Goal: Use online tool/utility: Utilize a website feature to perform a specific function

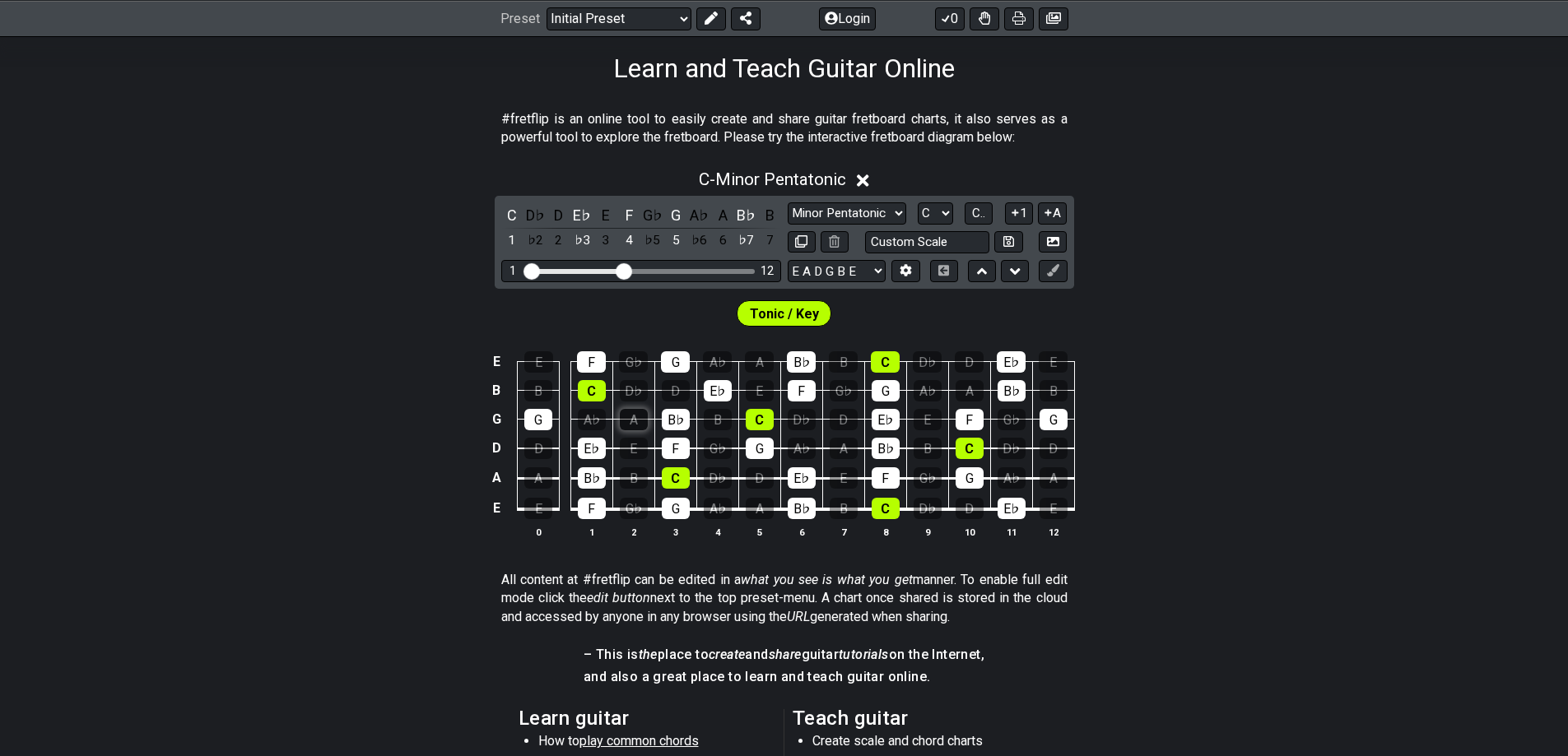
scroll to position [329, 0]
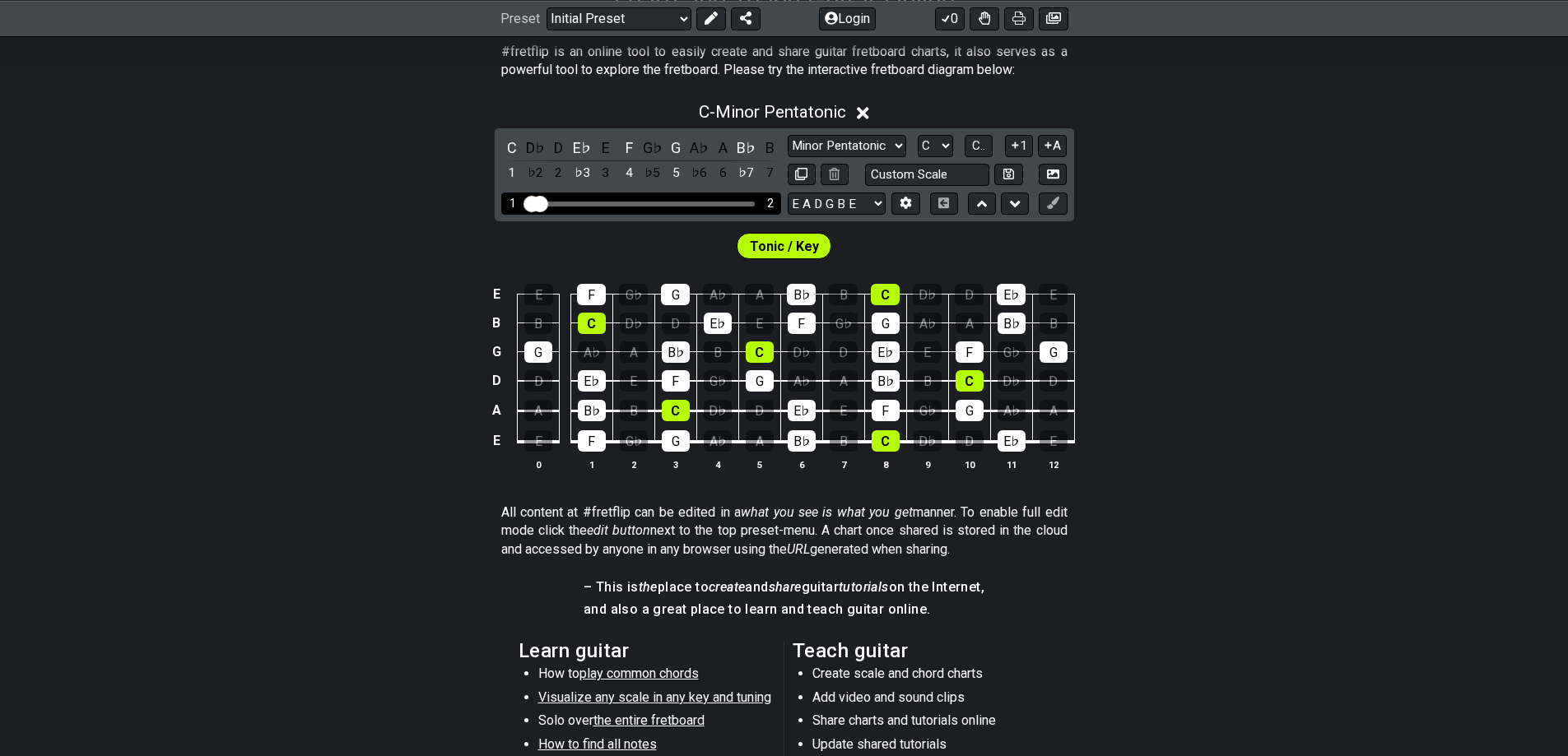
drag, startPoint x: 626, startPoint y: 204, endPoint x: 526, endPoint y: 215, distance: 100.6
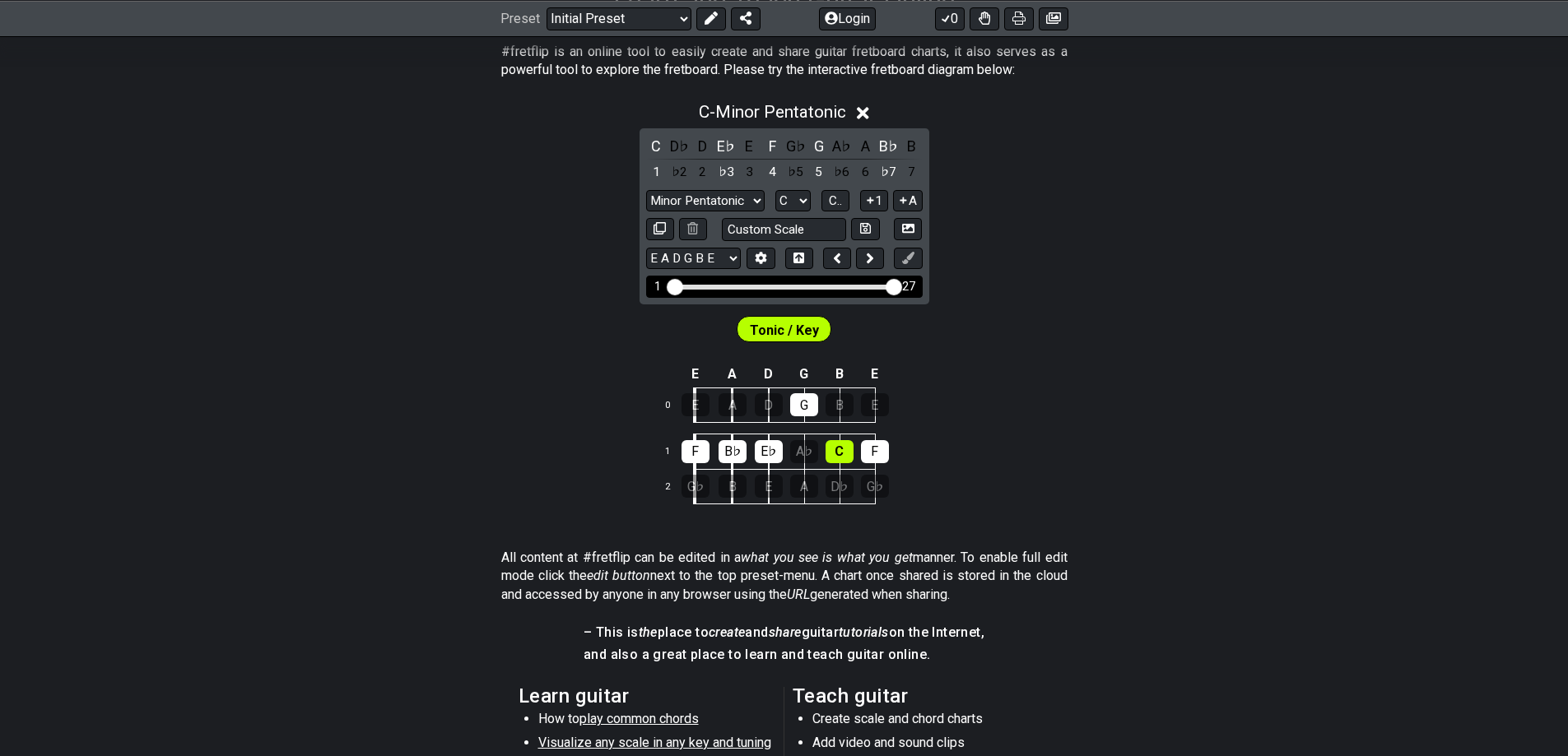
drag, startPoint x: 688, startPoint y: 284, endPoint x: 918, endPoint y: 281, distance: 230.0
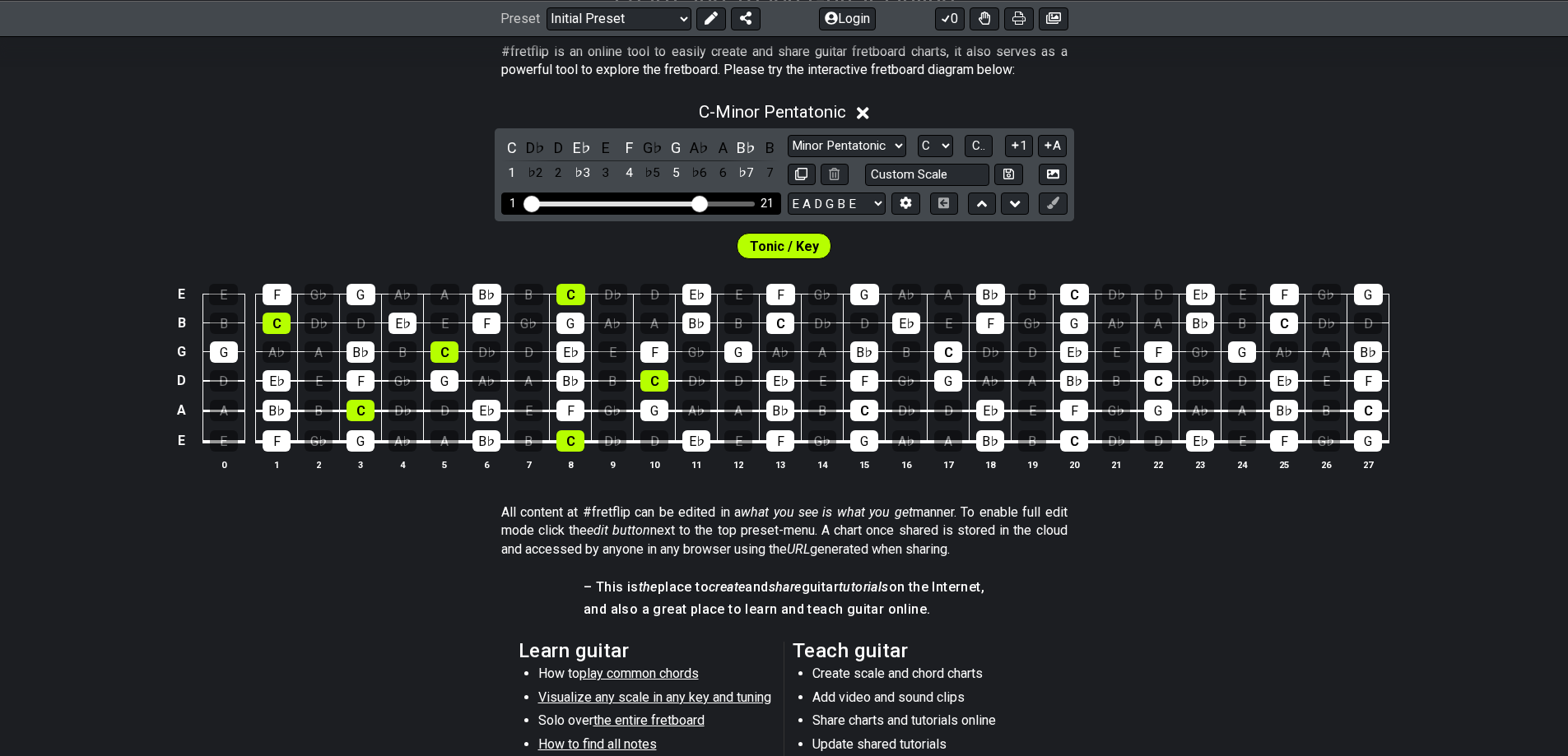
drag, startPoint x: 747, startPoint y: 200, endPoint x: 697, endPoint y: 205, distance: 50.2
click at [697, 202] on input "Visible fret range" at bounding box center [641, 202] width 234 height 0
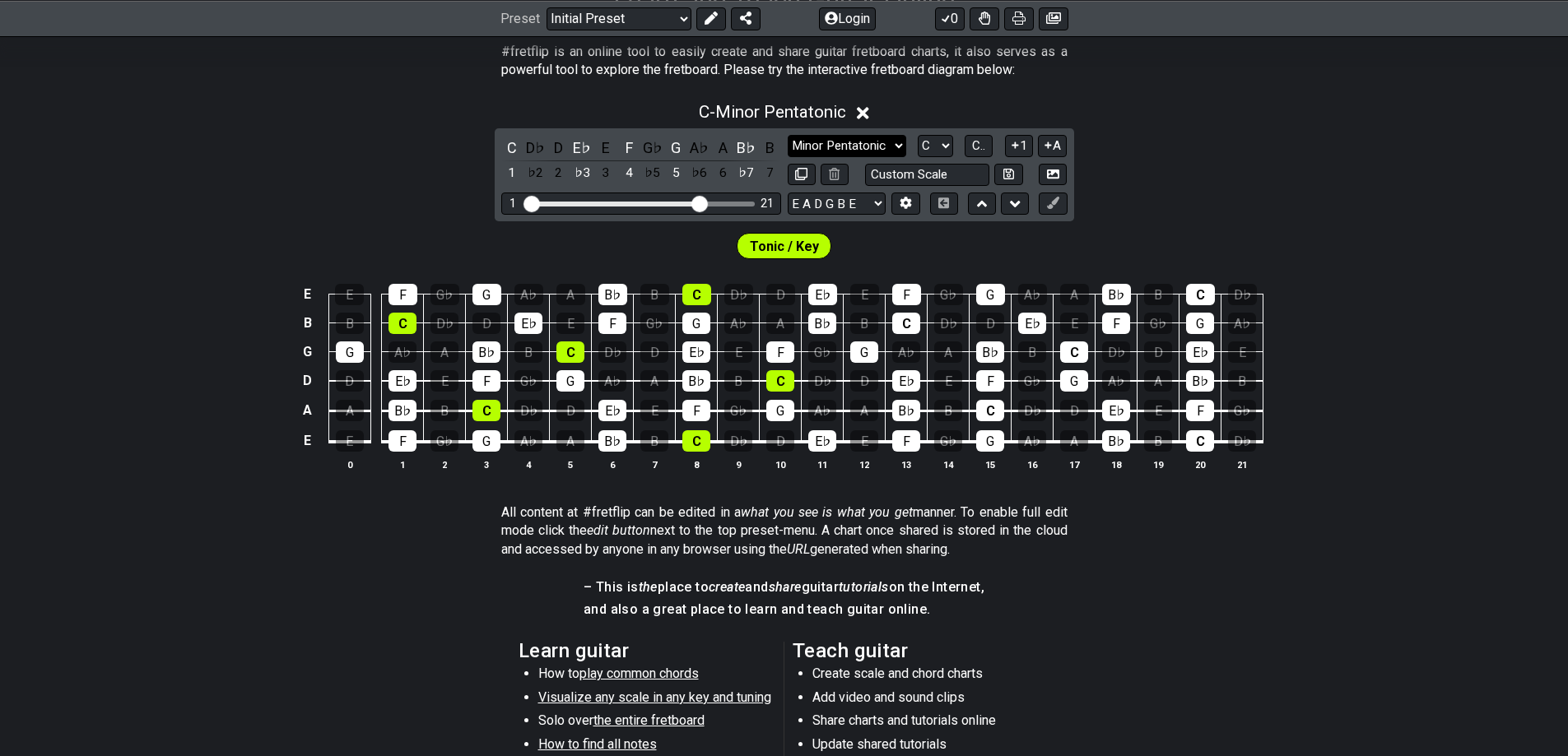
click at [868, 140] on select "Minor Pentatonic Click to edit Minor Pentatonic Major Pentatonic Minor Blues Ma…" at bounding box center [846, 146] width 118 height 22
select select "Whole-Tone"
click at [787, 135] on select "Minor Pentatonic Click to edit Minor Pentatonic Major Pentatonic Minor Blues Ma…" at bounding box center [846, 146] width 118 height 22
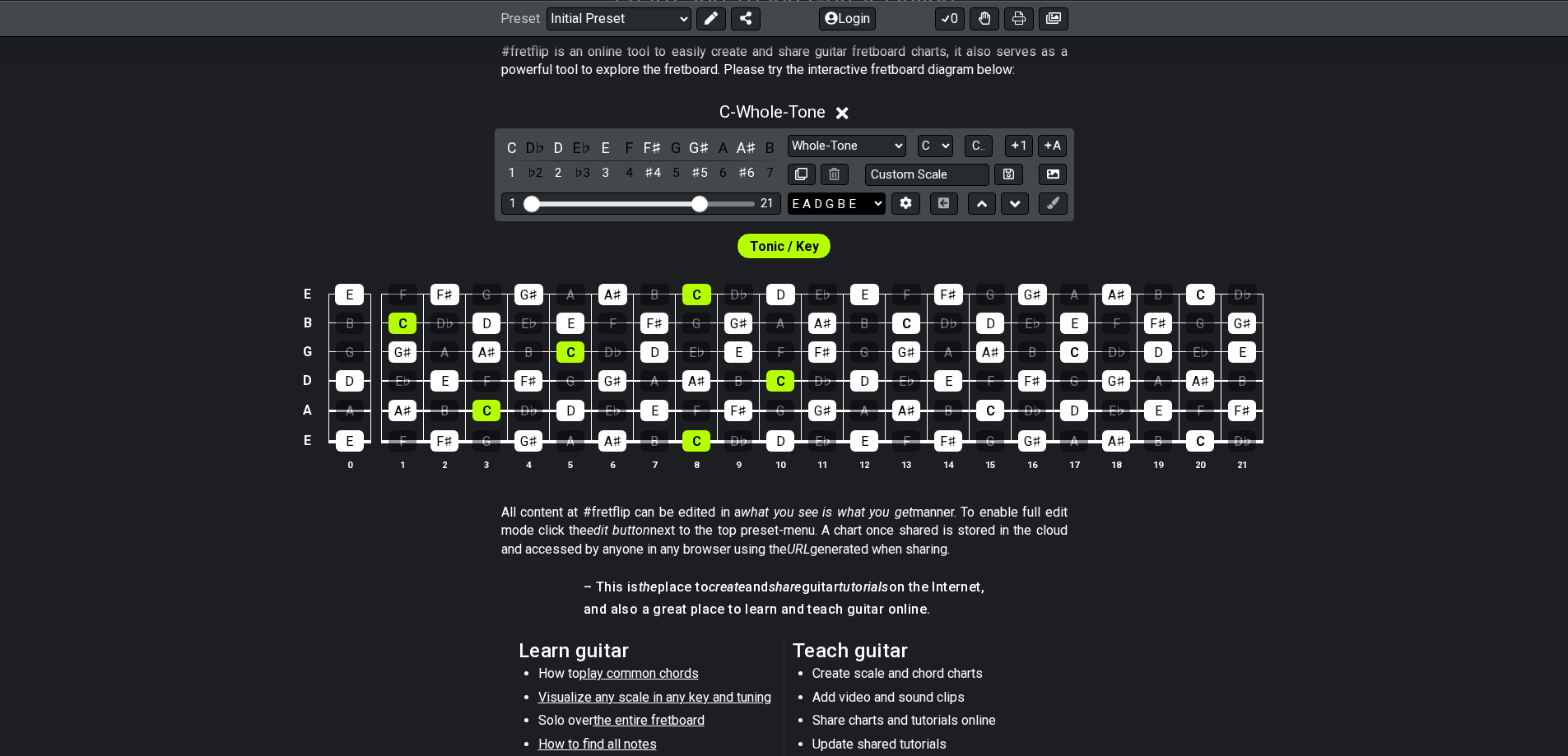
click at [873, 199] on select "E A D G B E E A D G B E E A D G B E B E A D F♯ B A D G C E A D A D G B E E♭ A♭ …" at bounding box center [836, 202] width 97 height 22
click at [936, 178] on input "text" at bounding box center [927, 174] width 125 height 22
type input "Custom Scale"
click at [1134, 176] on div "C - Whole-Tone C D♭ D E♭ E F F♯ G G♯ A A♯ B 1 ♭2 2 ♭3 3 4 ♯4 5 ♯5 6 ♯6 7 Minor …" at bounding box center [784, 292] width 1568 height 401
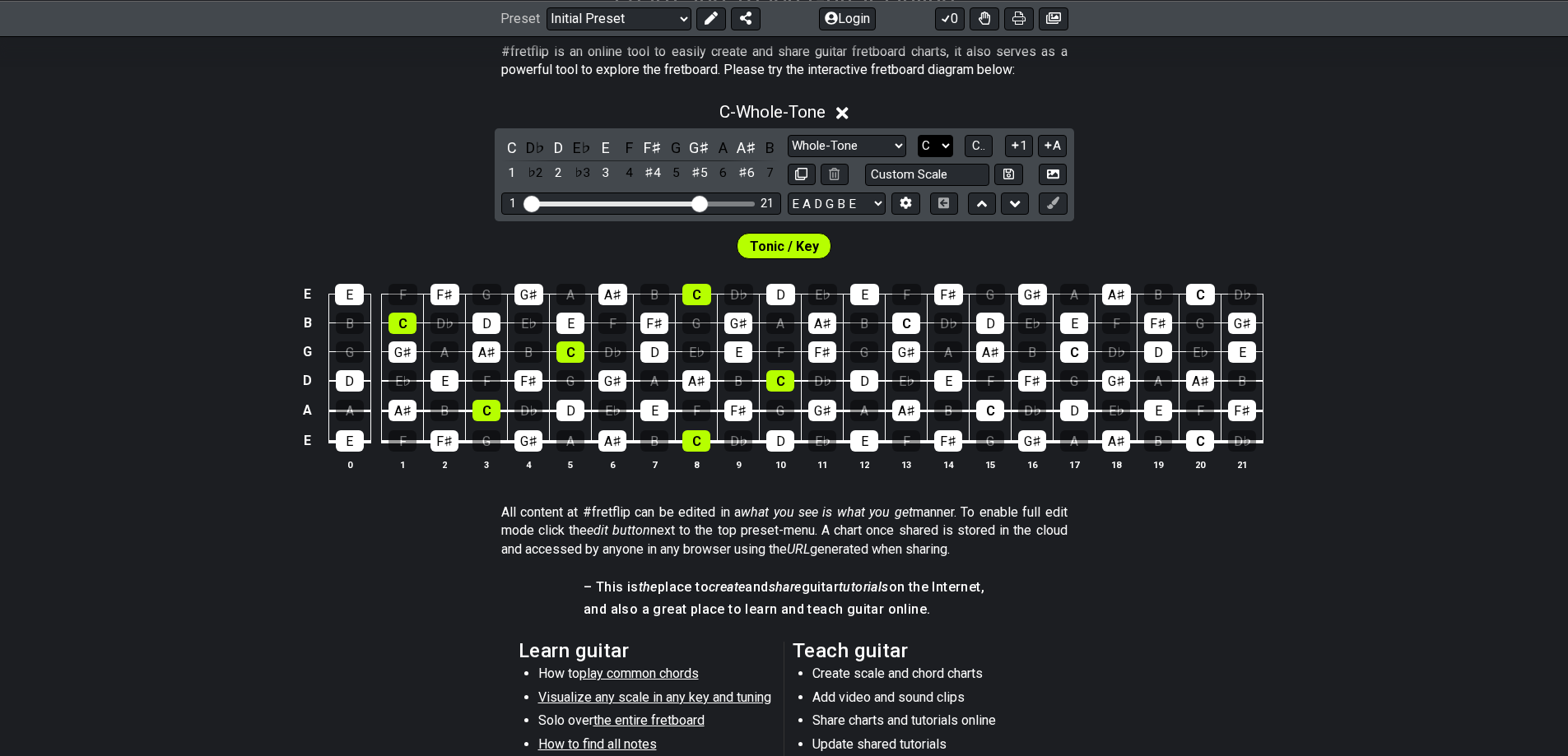
click at [921, 145] on select "A♭ A A♯ B♭ B C C♯ D♭ D D♯ E♭ E F F♯ G♭ G G♯" at bounding box center [935, 146] width 35 height 22
select select "Ab"
click at [918, 135] on select "A♭ A A♯ B♭ B C C♯ D♭ D D♯ E♭ E F F♯ G♭ G G♯" at bounding box center [935, 146] width 35 height 22
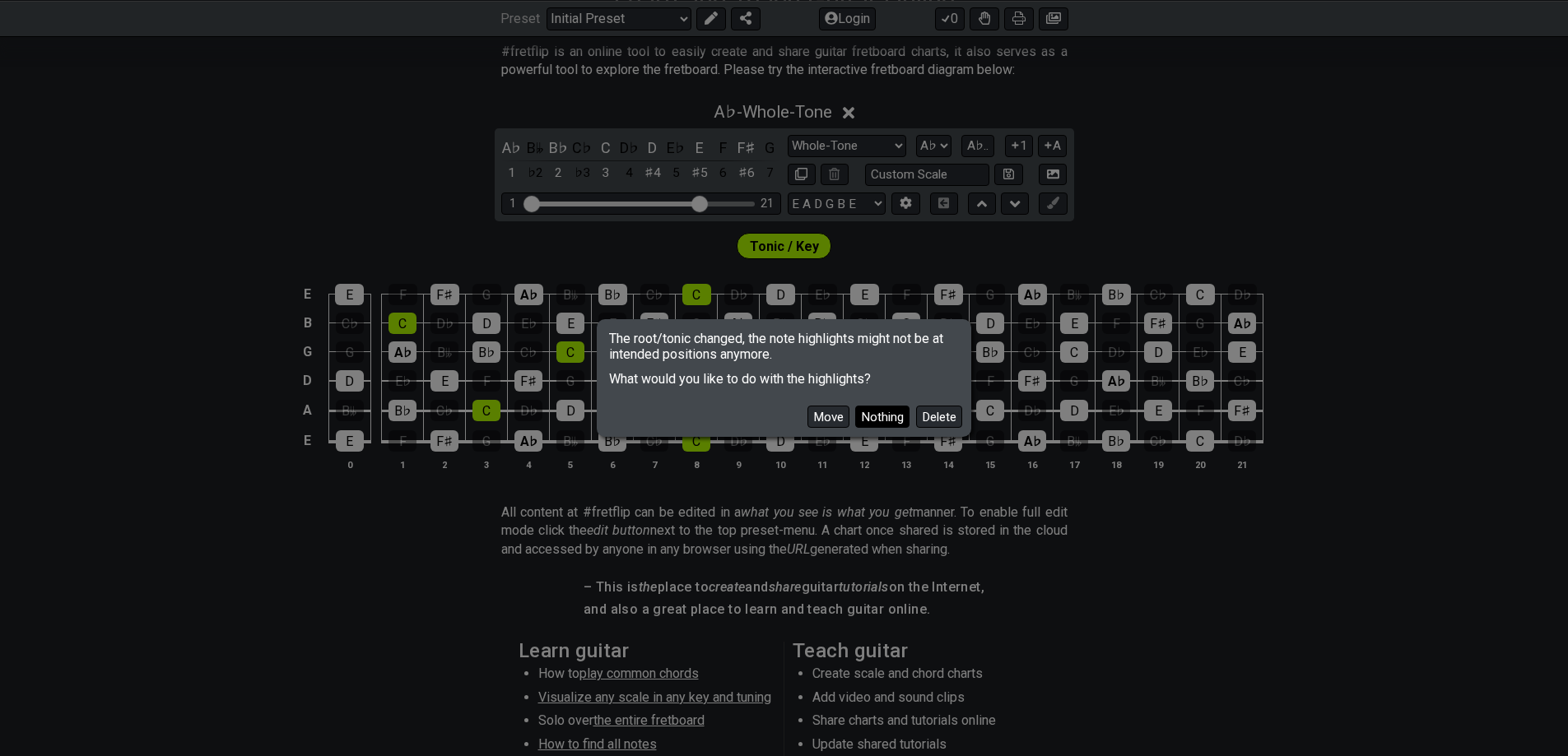
click at [890, 419] on button "Nothing" at bounding box center [882, 416] width 54 height 22
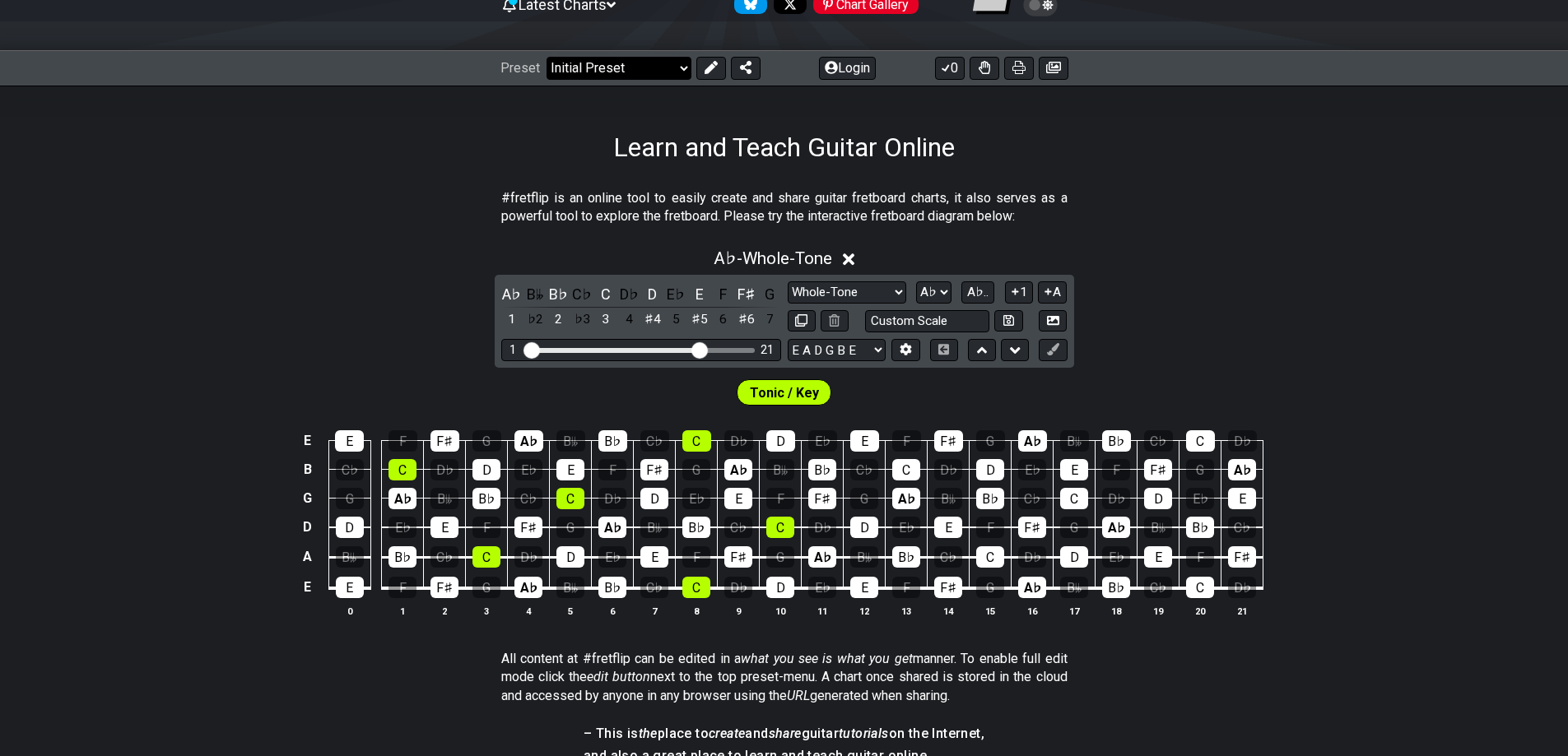
scroll to position [82, 0]
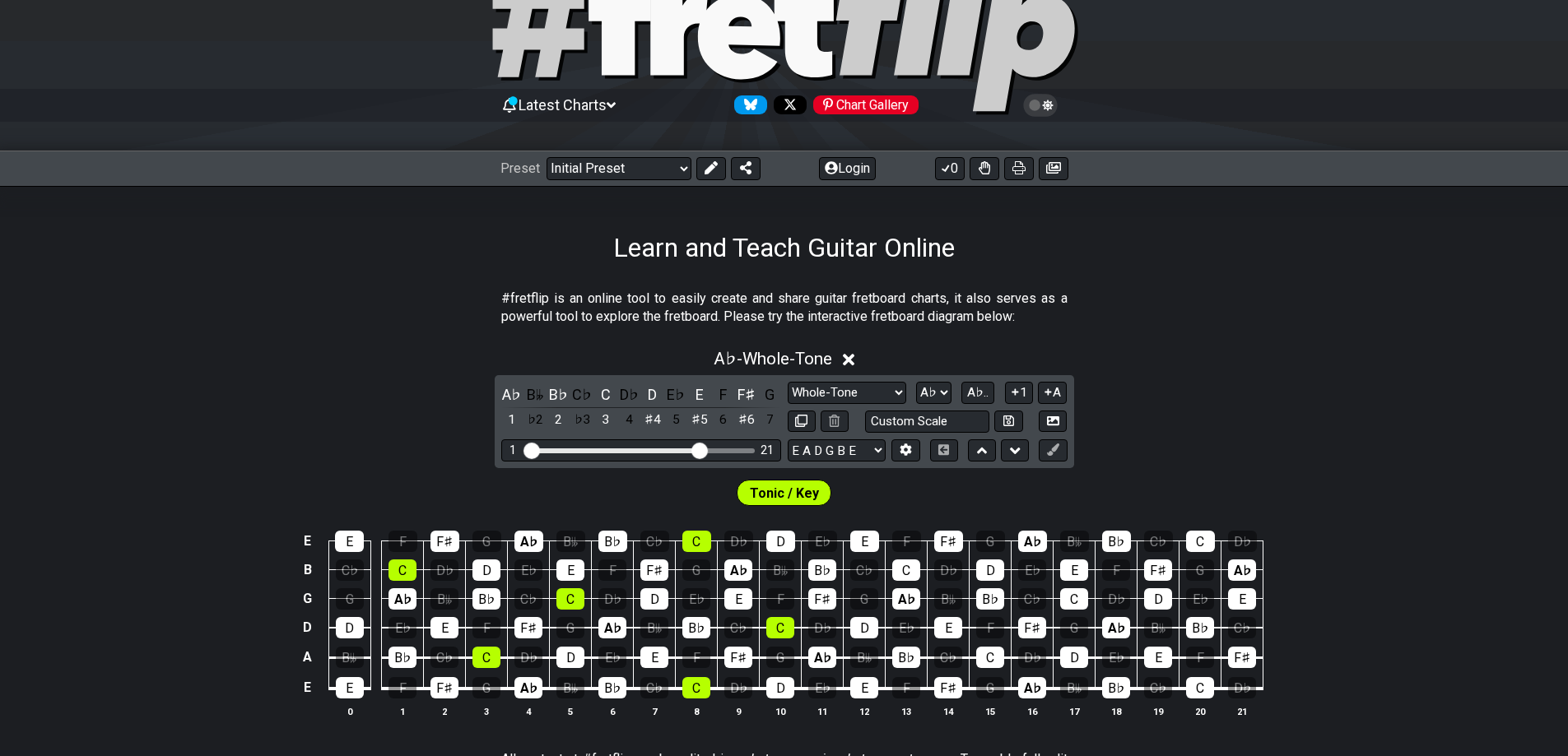
click at [844, 362] on div "A♭ - Whole-Tone" at bounding box center [784, 354] width 1568 height 30
